Goal: Find specific page/section: Find specific page/section

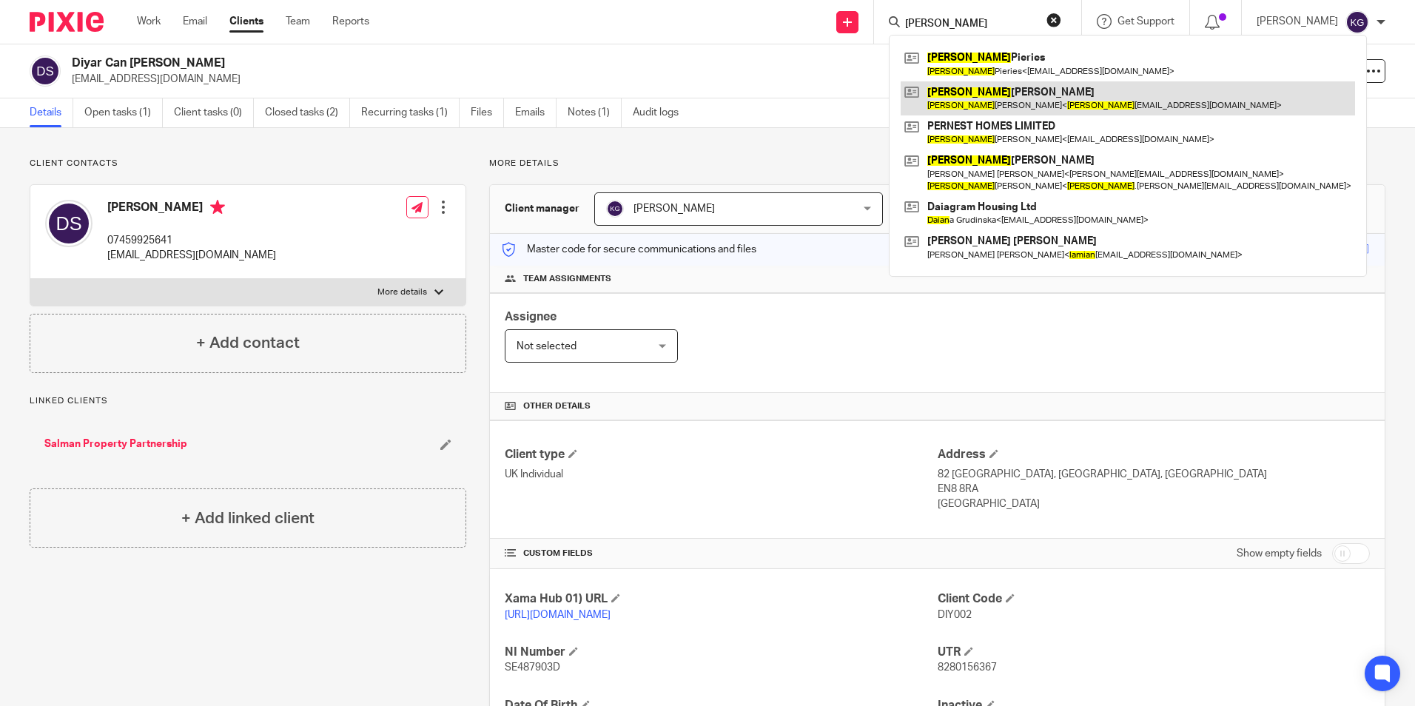
type input "[PERSON_NAME]"
click at [995, 101] on link at bounding box center [1128, 98] width 454 height 34
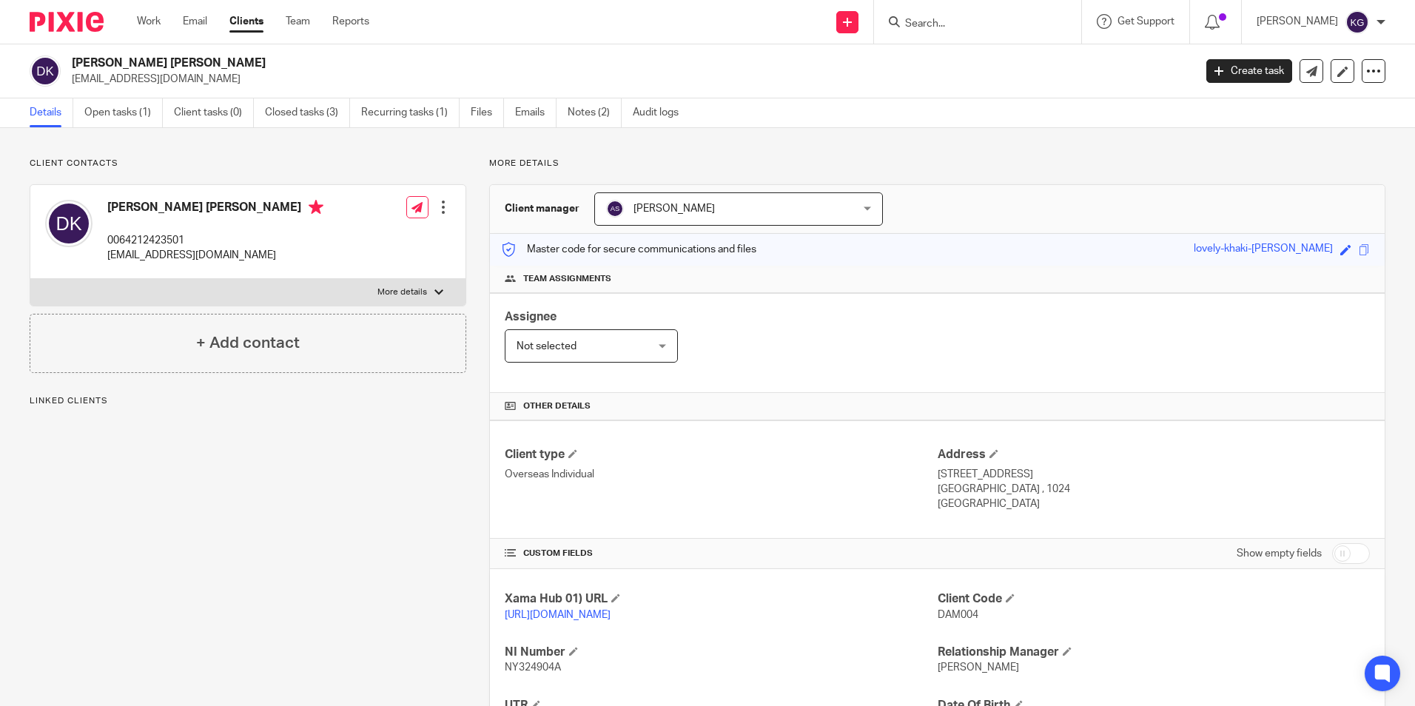
click at [123, 116] on link "Open tasks (1)" at bounding box center [123, 112] width 78 height 29
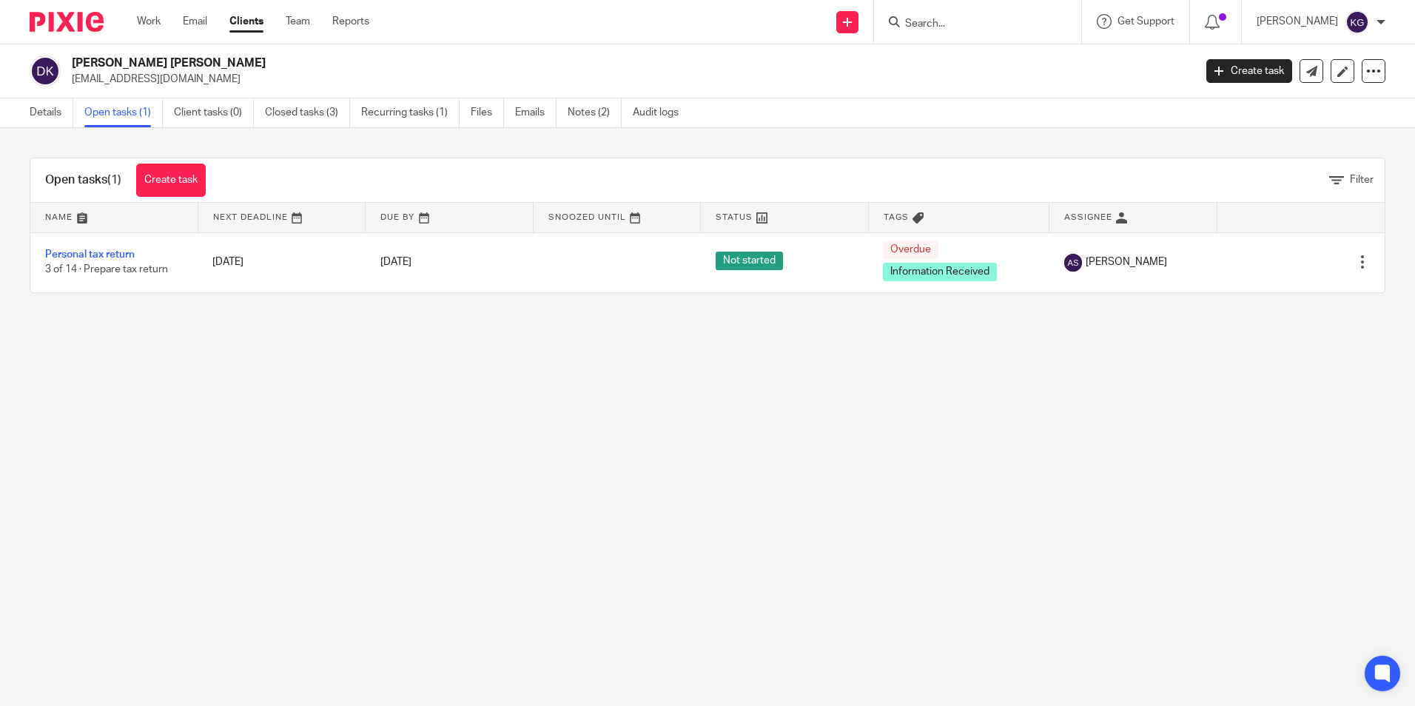
click at [650, 383] on main "Damian John King damianmtbking@gmail.com Create task Update from Companies Hous…" at bounding box center [707, 353] width 1415 height 706
